Goal: Find specific page/section: Find specific page/section

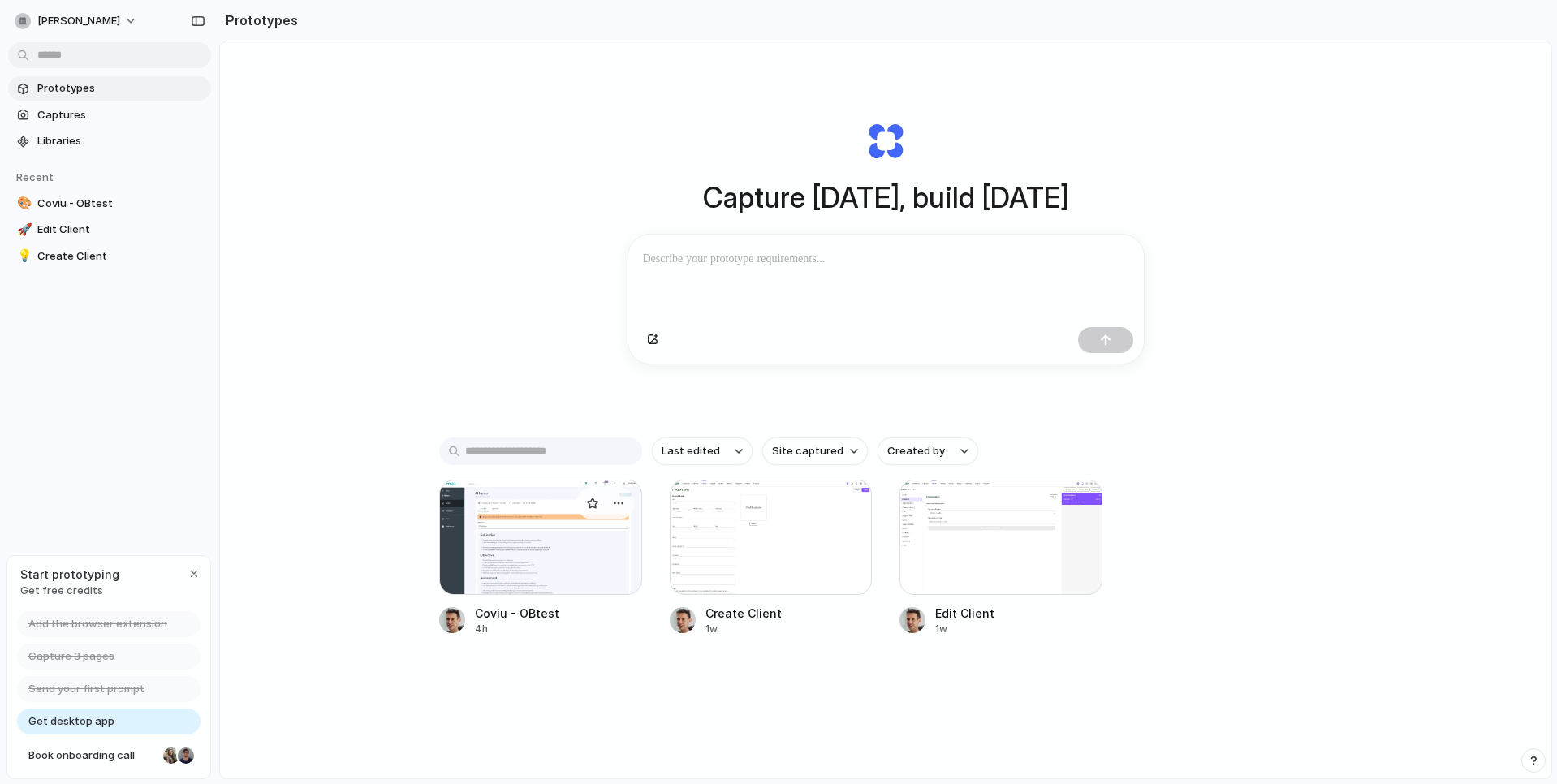
click at [561, 546] on div at bounding box center [541, 537] width 203 height 115
